Goal: Use online tool/utility: Utilize a website feature to perform a specific function

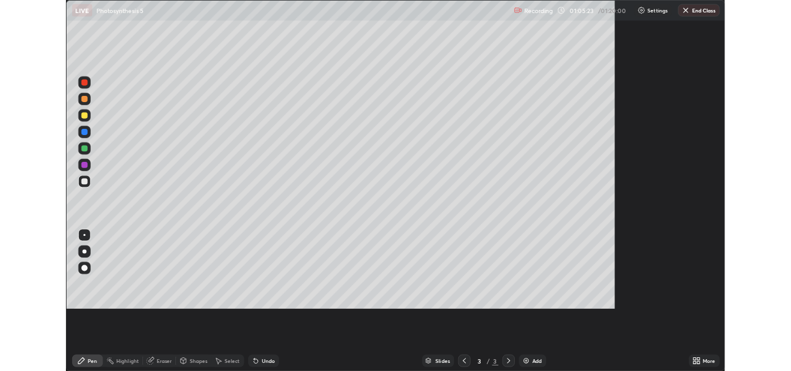
scroll to position [448, 796]
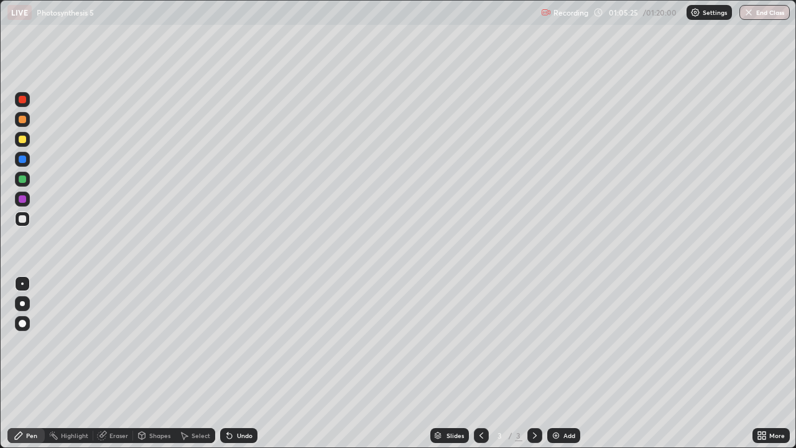
click at [22, 303] on div at bounding box center [22, 303] width 5 height 5
click at [20, 180] on div at bounding box center [22, 178] width 7 height 7
click at [113, 370] on div "Eraser" at bounding box center [118, 435] width 19 height 6
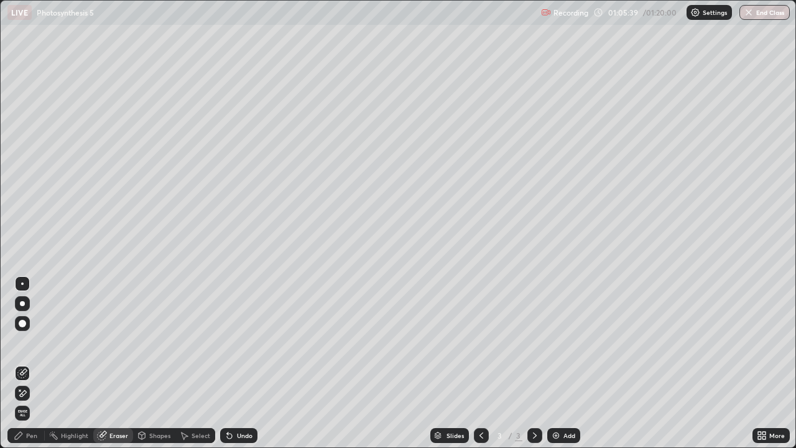
click at [19, 370] on icon at bounding box center [18, 435] width 7 height 7
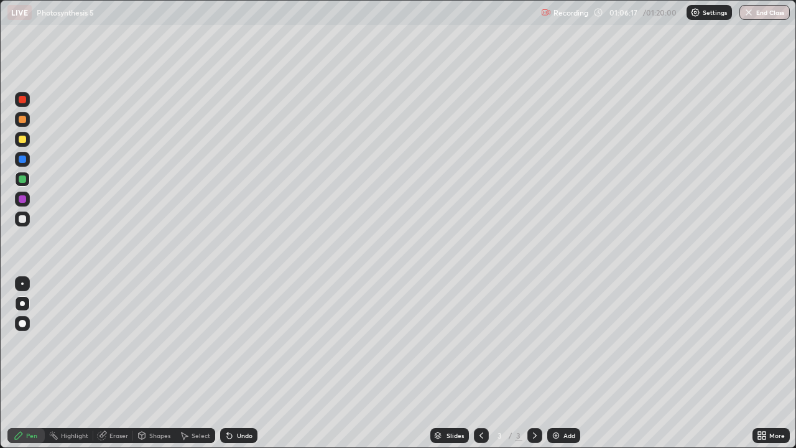
click at [25, 204] on div at bounding box center [22, 199] width 15 height 15
click at [21, 179] on div at bounding box center [22, 178] width 7 height 7
click at [237, 370] on div "Undo" at bounding box center [245, 435] width 16 height 6
click at [24, 141] on div at bounding box center [22, 139] width 7 height 7
click at [69, 370] on div "Highlight" at bounding box center [74, 435] width 27 height 6
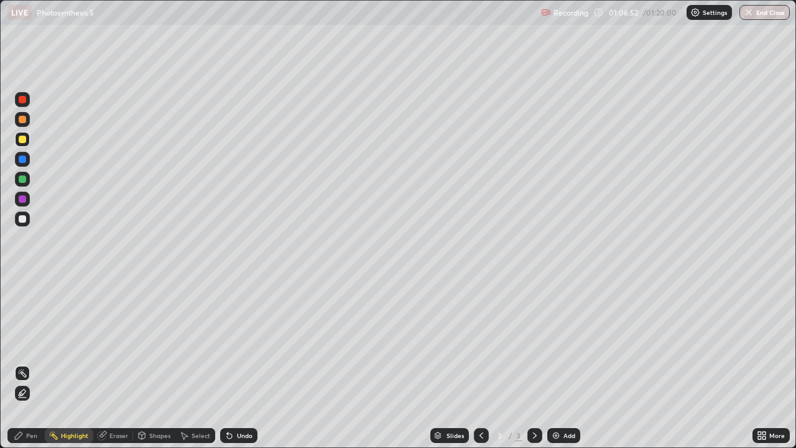
click at [20, 370] on icon at bounding box center [22, 393] width 10 height 10
click at [192, 370] on div "Select" at bounding box center [201, 435] width 19 height 6
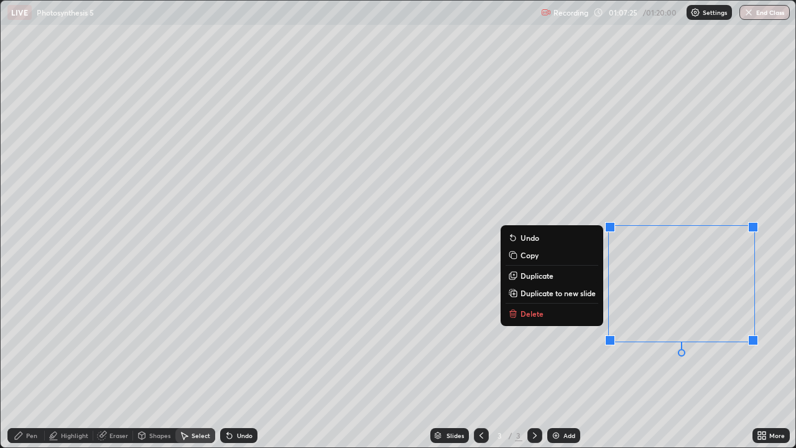
click at [541, 315] on button "Delete" at bounding box center [552, 313] width 93 height 15
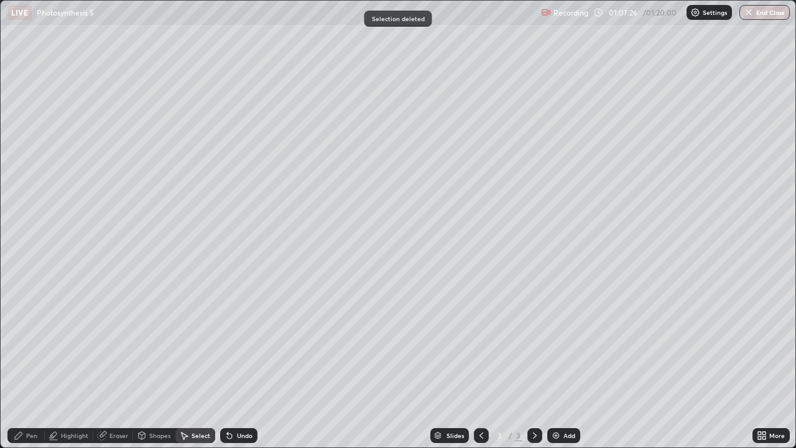
click at [30, 370] on div "Pen" at bounding box center [31, 435] width 11 height 6
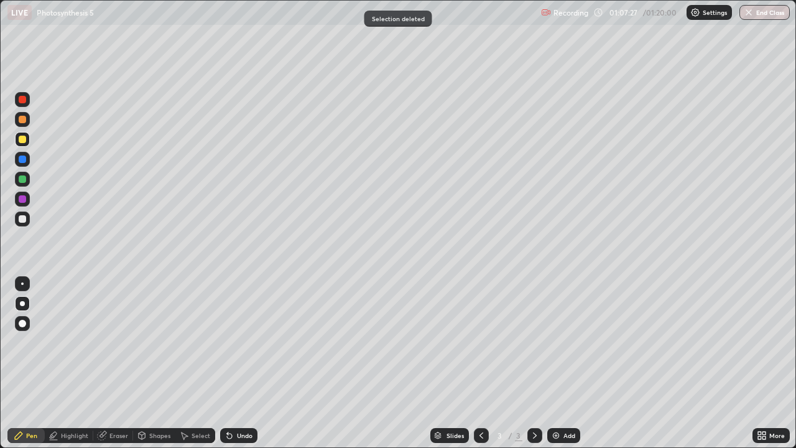
click at [22, 182] on div at bounding box center [22, 178] width 7 height 7
click at [24, 199] on div at bounding box center [22, 198] width 7 height 7
click at [158, 370] on div "Shapes" at bounding box center [159, 435] width 21 height 6
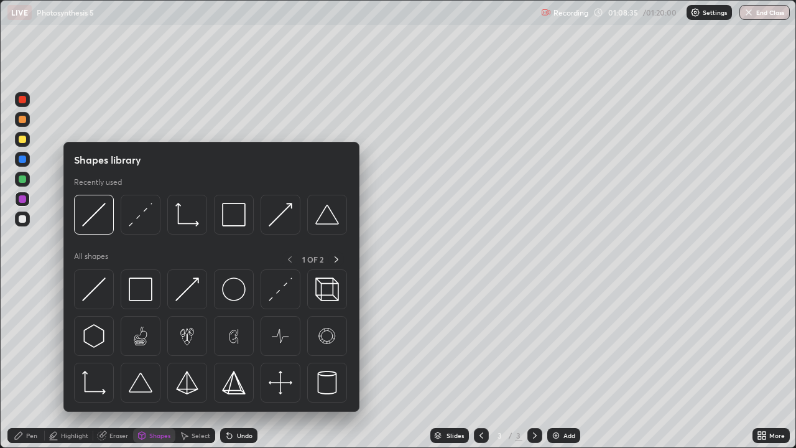
click at [125, 370] on div "Eraser" at bounding box center [118, 435] width 19 height 6
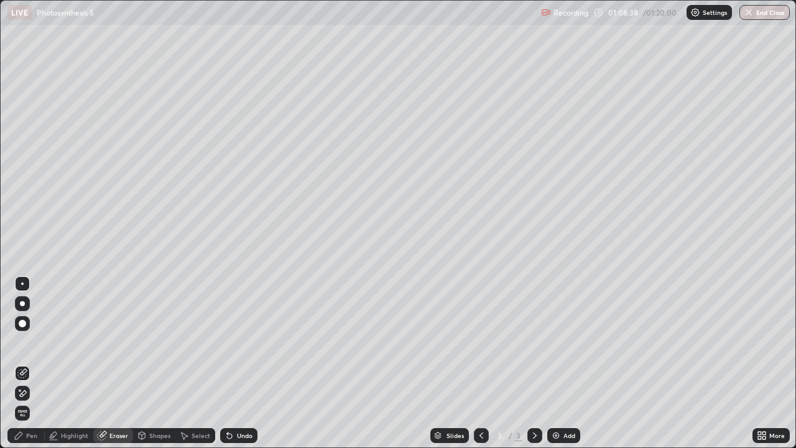
click at [35, 370] on div "Pen" at bounding box center [31, 435] width 11 height 6
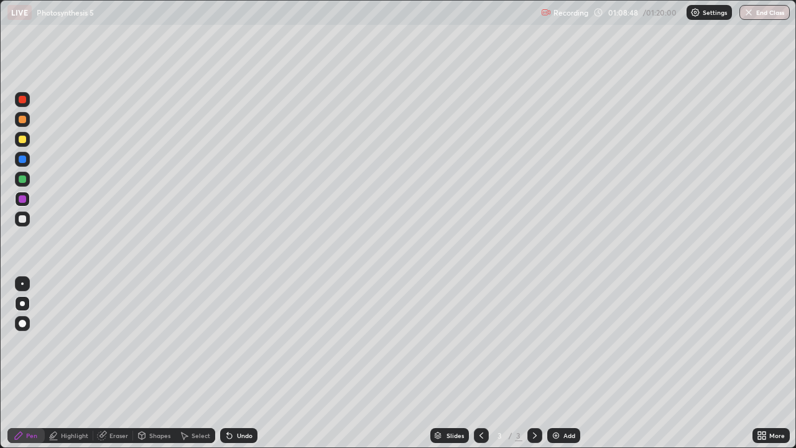
click at [237, 370] on div "Undo" at bounding box center [245, 435] width 16 height 6
click at [234, 370] on div "Undo" at bounding box center [238, 435] width 37 height 15
click at [233, 370] on div "Undo" at bounding box center [238, 435] width 37 height 15
click at [240, 370] on div "Undo" at bounding box center [238, 435] width 37 height 15
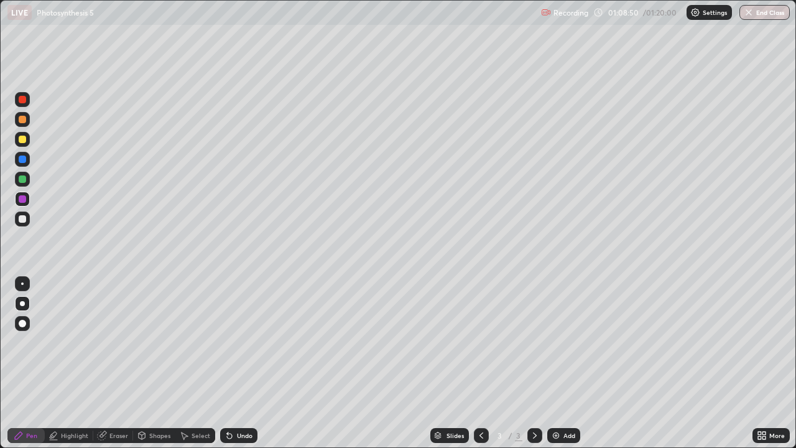
click at [241, 370] on div "Undo" at bounding box center [238, 435] width 37 height 15
click at [242, 370] on div "Undo" at bounding box center [238, 435] width 37 height 15
click at [243, 370] on div "Undo" at bounding box center [238, 435] width 37 height 15
click at [192, 370] on div "Select" at bounding box center [201, 435] width 19 height 6
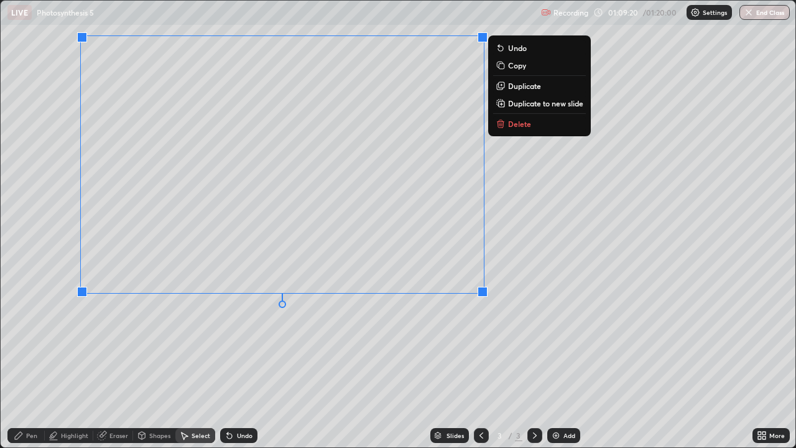
click at [241, 340] on div "0 ° Undo Copy Duplicate Duplicate to new slide Delete" at bounding box center [398, 224] width 795 height 446
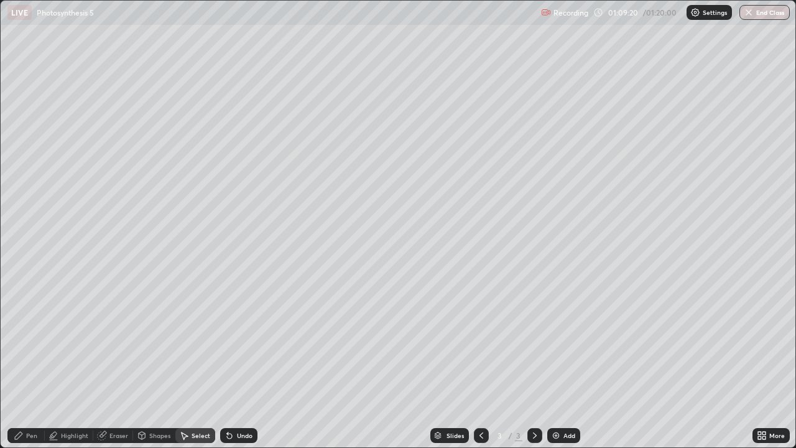
click at [29, 370] on div "Pen" at bounding box center [31, 435] width 11 height 6
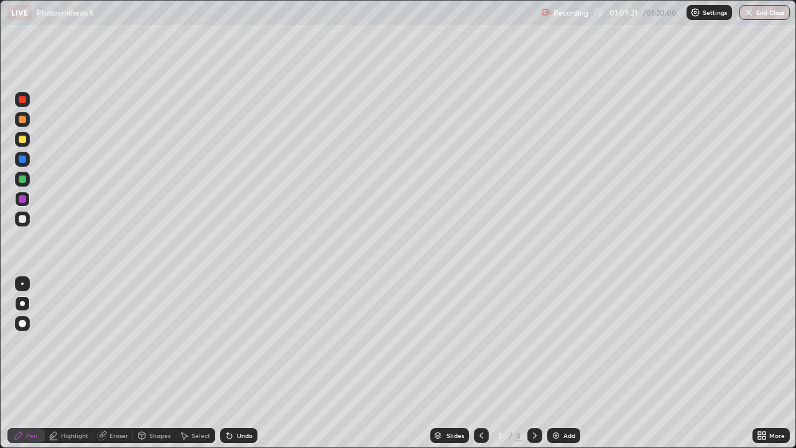
click at [20, 182] on div at bounding box center [22, 178] width 7 height 7
click at [21, 138] on div at bounding box center [22, 139] width 7 height 7
click at [23, 156] on div at bounding box center [22, 158] width 7 height 7
click at [23, 200] on div at bounding box center [22, 198] width 7 height 7
click at [25, 101] on div at bounding box center [22, 99] width 7 height 7
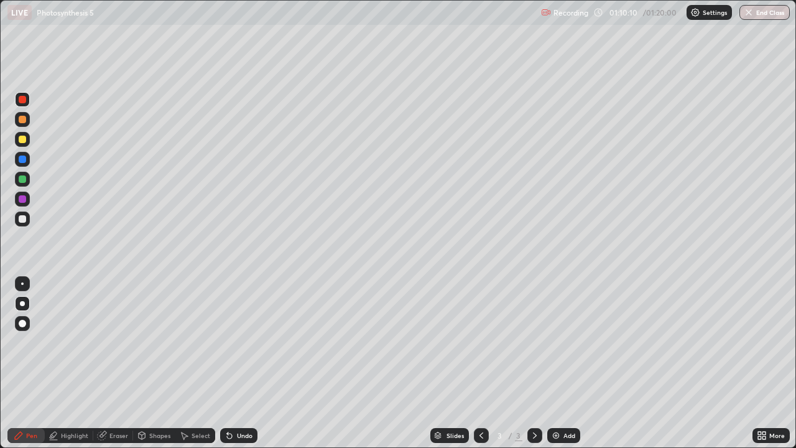
click at [21, 218] on div at bounding box center [22, 218] width 7 height 7
click at [29, 102] on div at bounding box center [22, 99] width 15 height 15
click at [22, 219] on div at bounding box center [22, 218] width 7 height 7
click at [25, 160] on div at bounding box center [22, 158] width 7 height 7
click at [25, 201] on div at bounding box center [22, 198] width 7 height 7
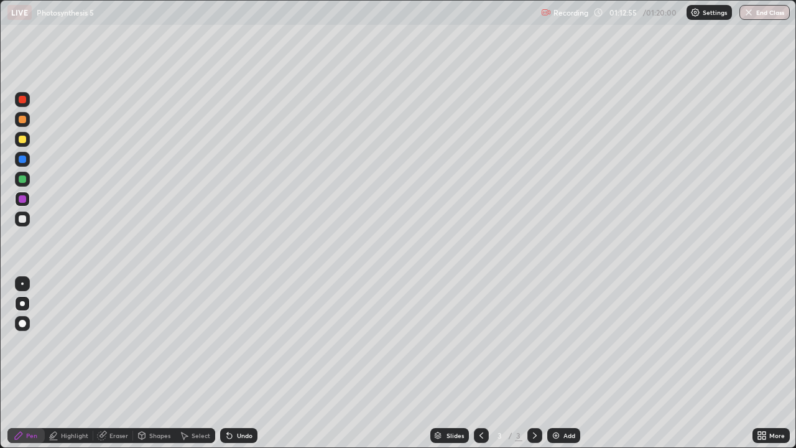
click at [21, 179] on div at bounding box center [22, 178] width 7 height 7
click at [776, 370] on div "More" at bounding box center [777, 435] width 16 height 6
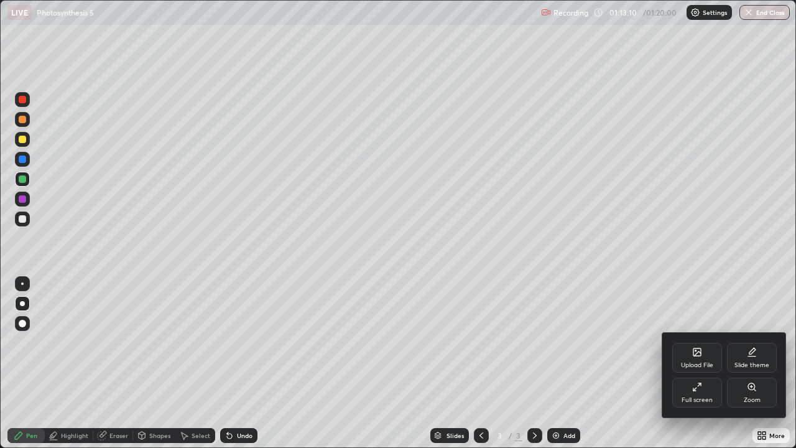
click at [698, 370] on div "Full screen" at bounding box center [697, 392] width 50 height 30
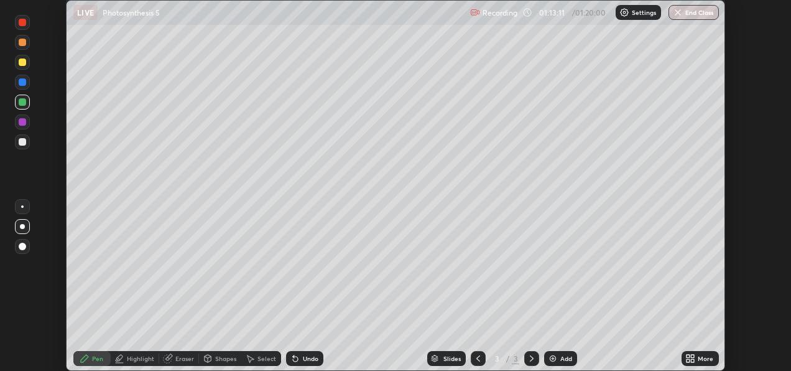
scroll to position [61810, 61390]
click at [687, 13] on button "End Class" at bounding box center [694, 12] width 49 height 15
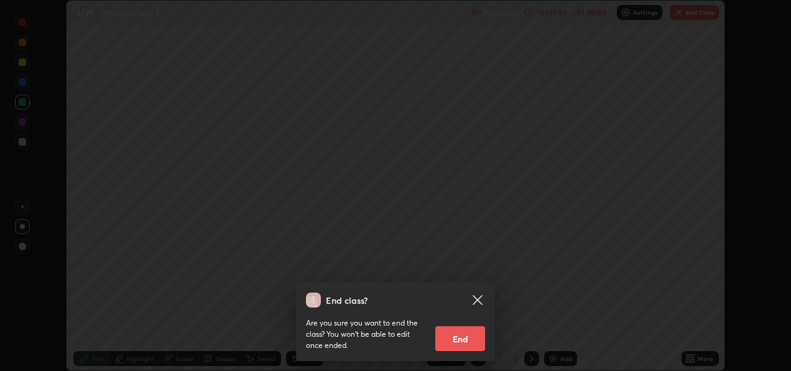
click at [455, 338] on button "End" at bounding box center [460, 338] width 50 height 25
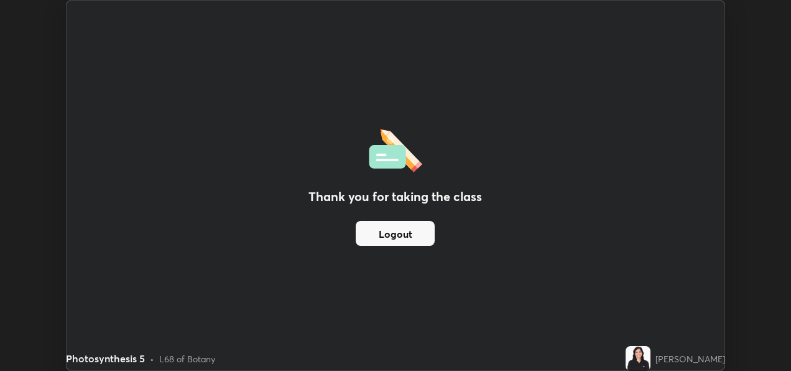
click at [395, 234] on button "Logout" at bounding box center [395, 233] width 79 height 25
